Goal: Task Accomplishment & Management: Complete application form

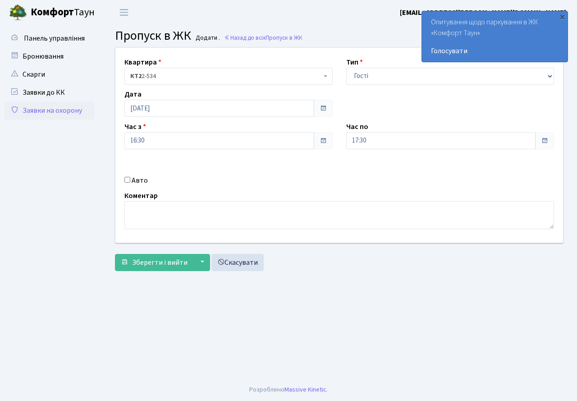
select select "3"
click at [384, 74] on select "- Доставка Таксі Гості Сервіс" at bounding box center [450, 76] width 208 height 17
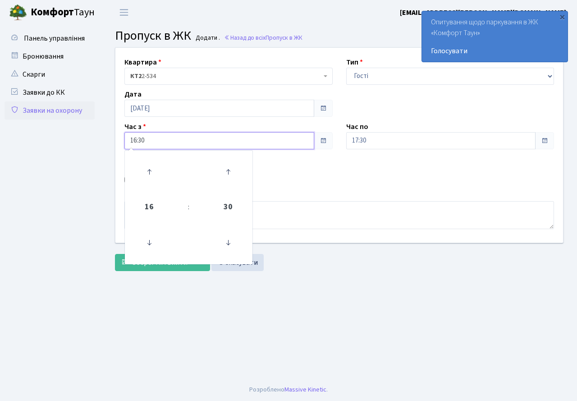
click at [158, 147] on input "16:30" at bounding box center [220, 140] width 190 height 17
drag, startPoint x: 266, startPoint y: 172, endPoint x: 184, endPoint y: 201, distance: 86.9
click at [239, 186] on div "Квартира <b>КТ2</b>&nbsp;&nbsp;&nbsp;2-534 КТ2 2-534 Тип - Доставка Таксі Гості…" at bounding box center [339, 145] width 461 height 195
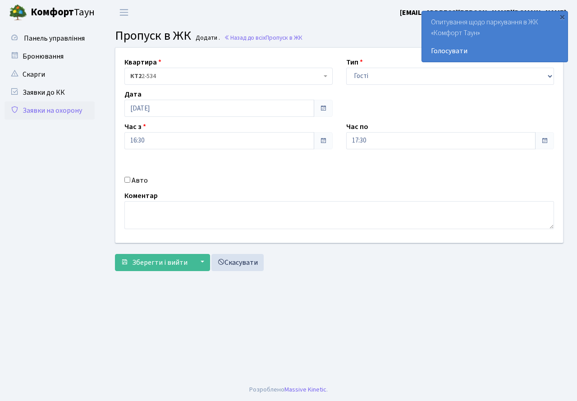
click at [125, 181] on input "Авто" at bounding box center [128, 180] width 6 height 6
checkbox input "true"
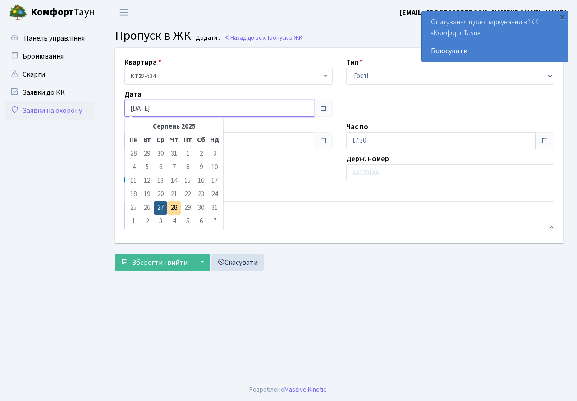
click at [164, 112] on input "[DATE]" at bounding box center [220, 108] width 190 height 17
click at [175, 206] on td "28" at bounding box center [174, 208] width 14 height 14
type input "[DATE]"
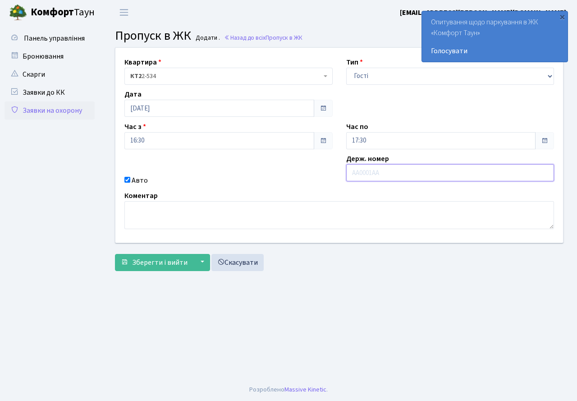
click at [384, 169] on input "text" at bounding box center [450, 172] width 208 height 17
click at [363, 171] on input "КА6825" at bounding box center [450, 172] width 208 height 17
click at [396, 170] on input "КА8825" at bounding box center [450, 172] width 208 height 17
type input "КА8825ОТ"
click at [187, 141] on input "16:30" at bounding box center [220, 140] width 190 height 17
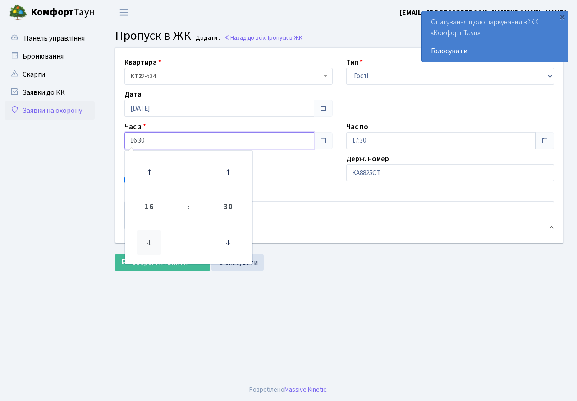
click at [148, 239] on icon at bounding box center [149, 243] width 24 height 24
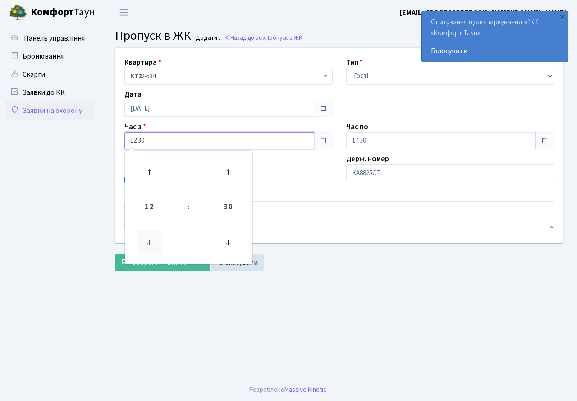
type input "11:30"
click at [298, 188] on div "Квартира <b>КТ2</b>&nbsp;&nbsp;&nbsp;2-534 КТ2 2-534 Тип - Доставка Таксі Гості…" at bounding box center [339, 145] width 461 height 195
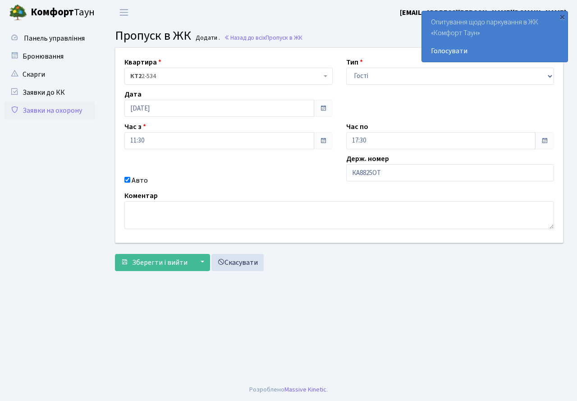
click at [274, 188] on div "Квартира <b>КТ2</b>&nbsp;&nbsp;&nbsp;2-534 КТ2 2-534 Тип - Доставка Таксі Гості…" at bounding box center [339, 145] width 461 height 195
click at [146, 264] on span "Зберегти і вийти" at bounding box center [159, 263] width 55 height 10
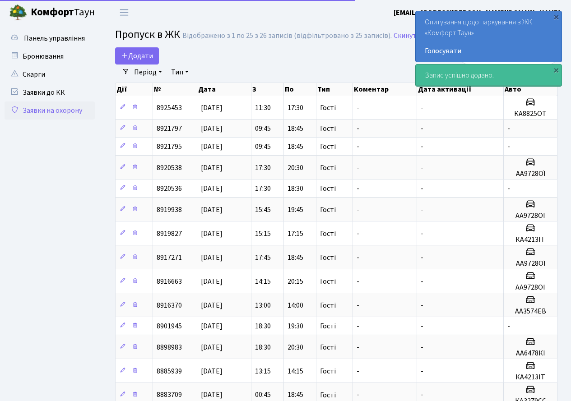
select select "25"
